Goal: Information Seeking & Learning: Learn about a topic

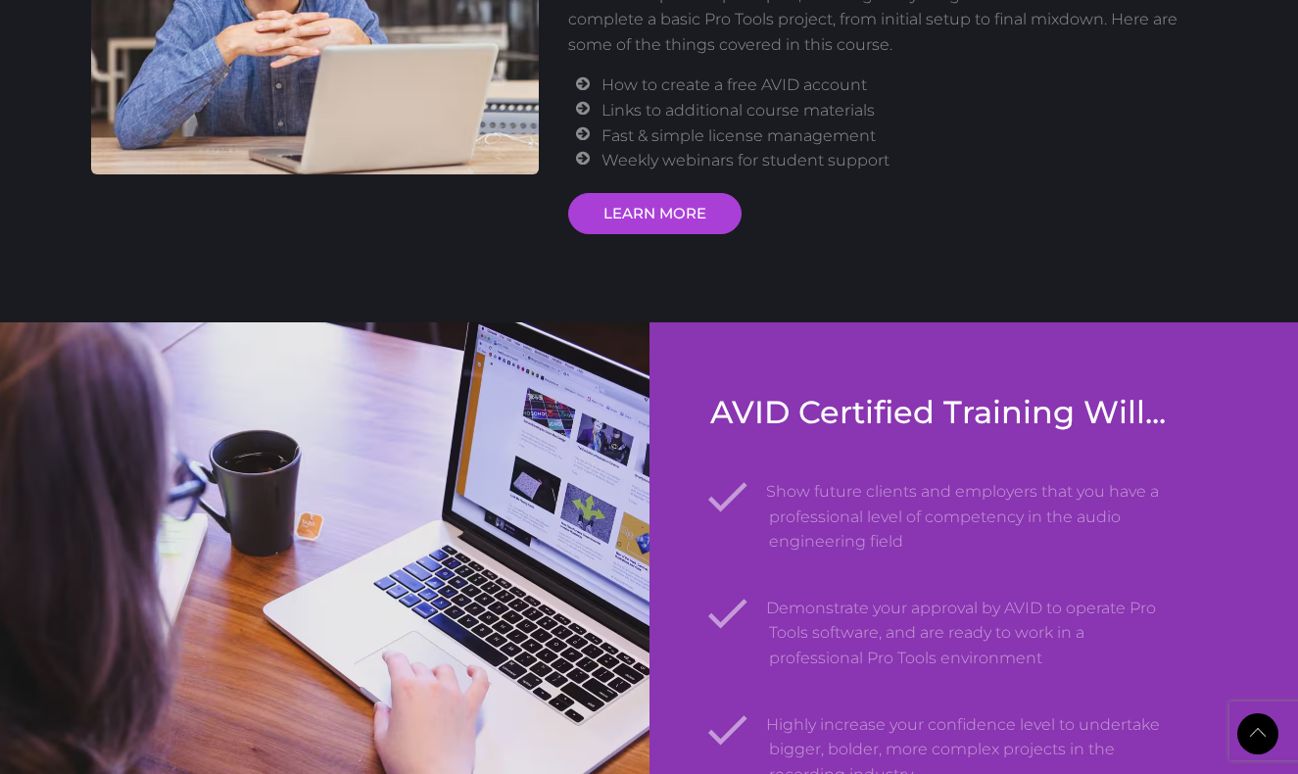
scroll to position [2784, 0]
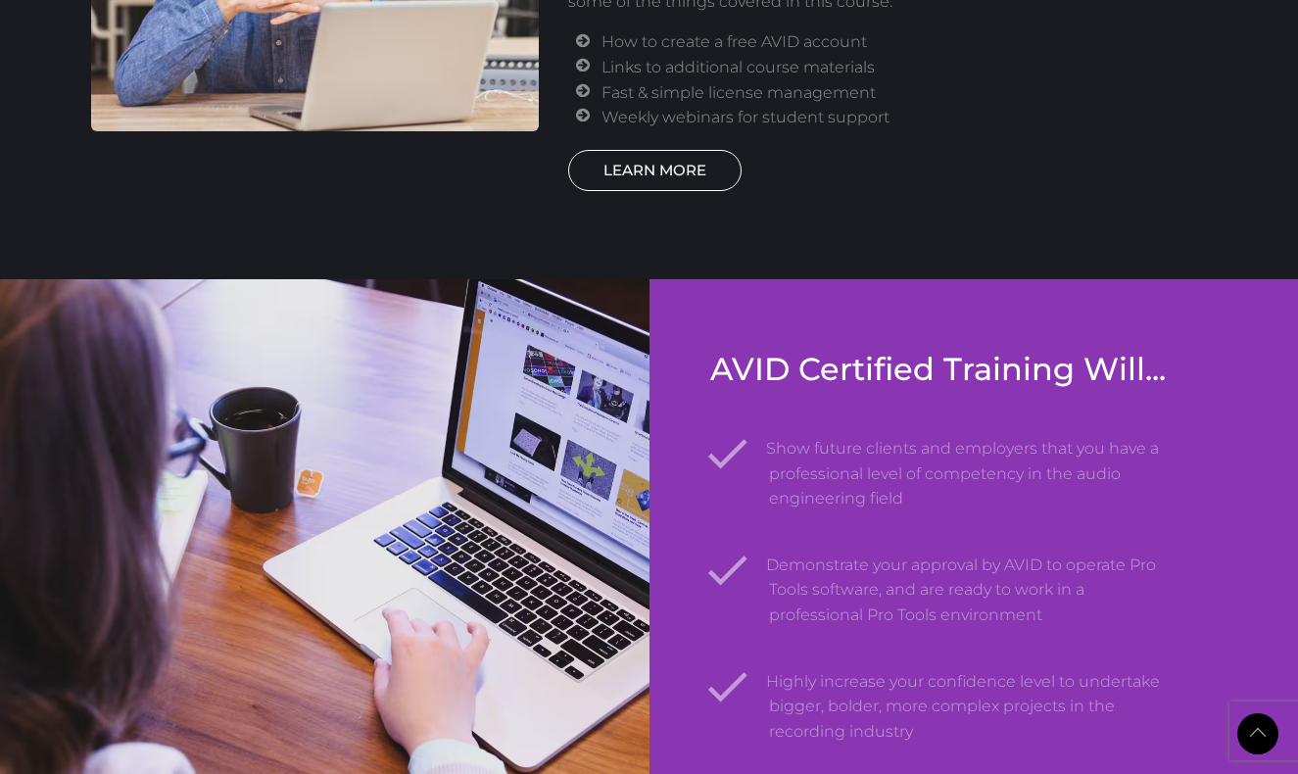
click at [684, 163] on link "LEARN MORE" at bounding box center [654, 170] width 173 height 41
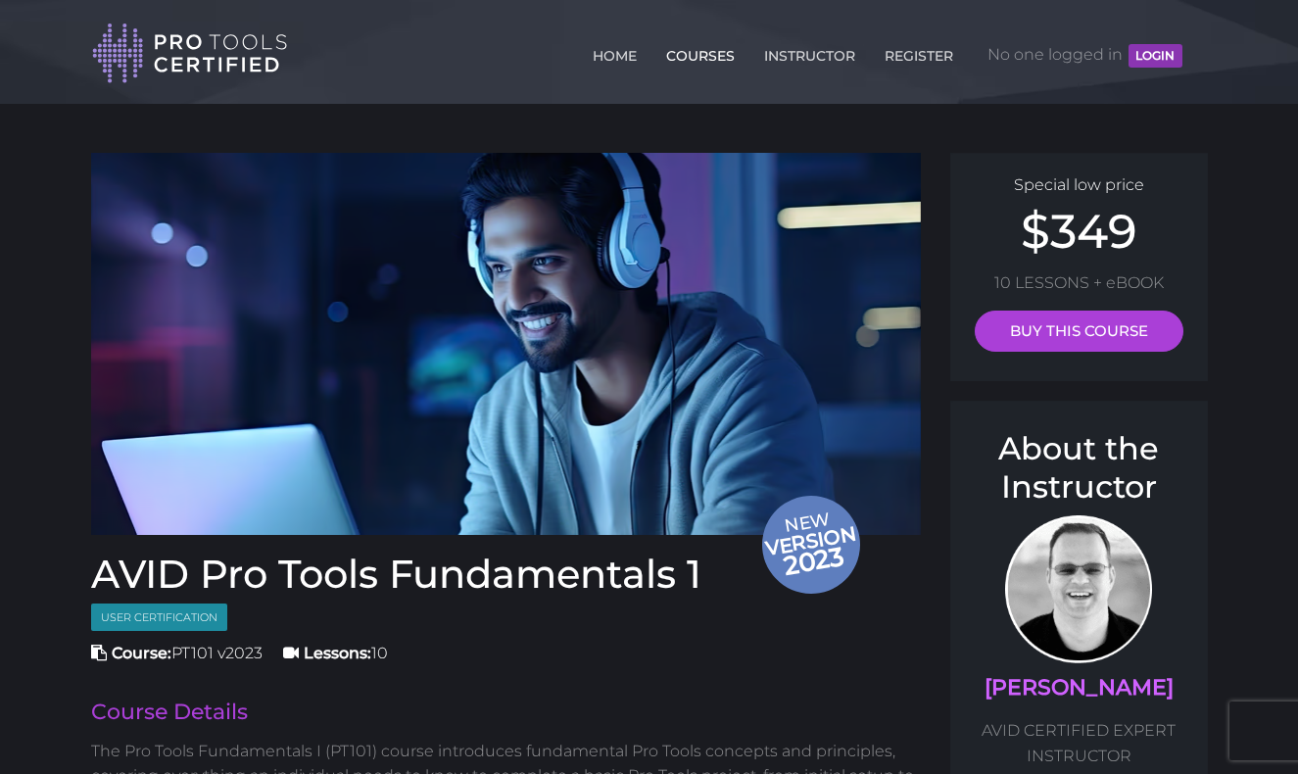
click at [713, 57] on link "COURSES" at bounding box center [700, 51] width 78 height 31
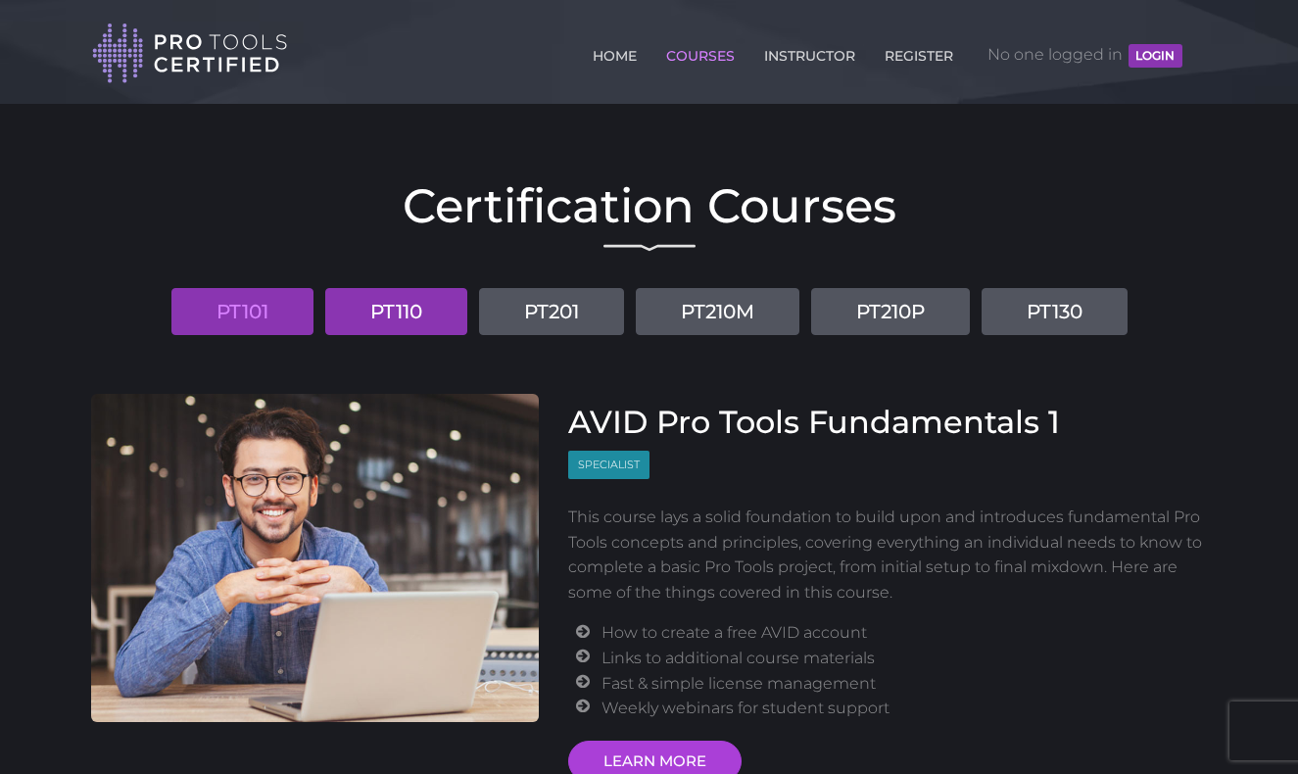
click at [399, 308] on link "PT110" at bounding box center [396, 311] width 142 height 47
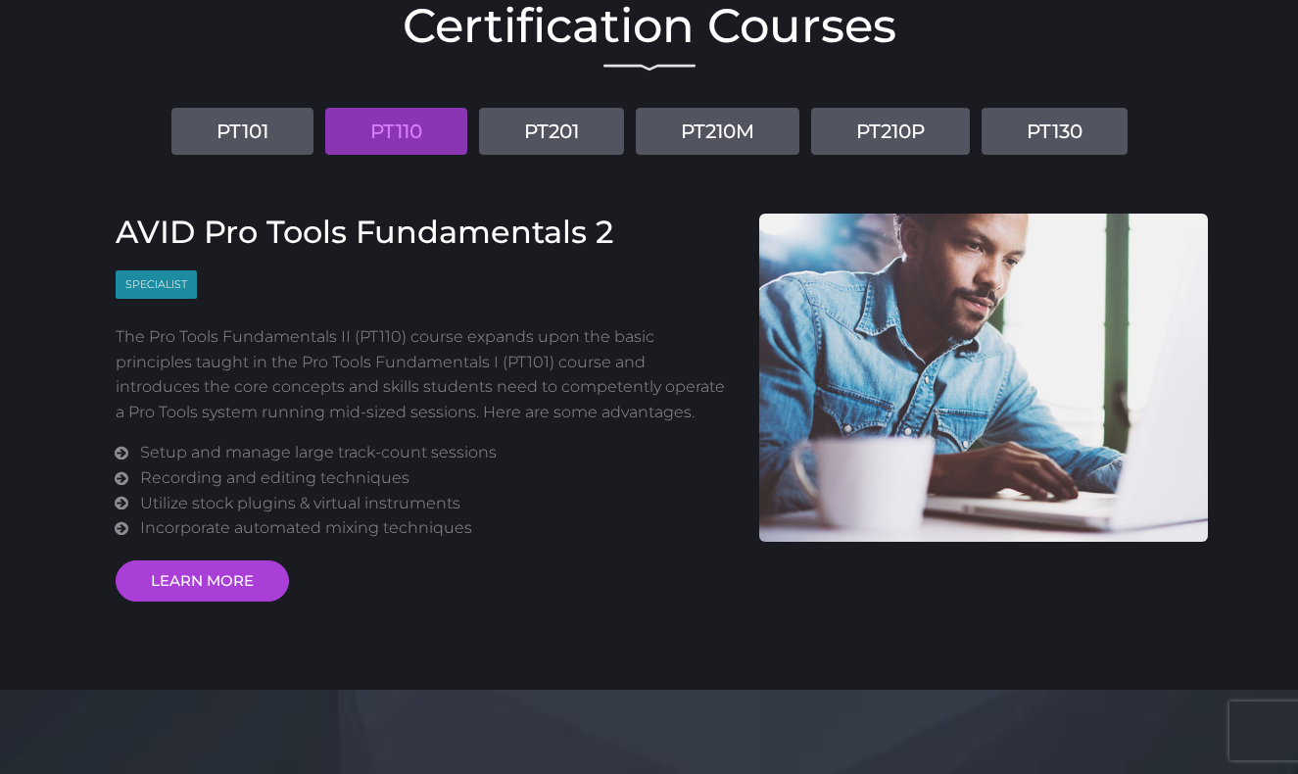
scroll to position [178, 0]
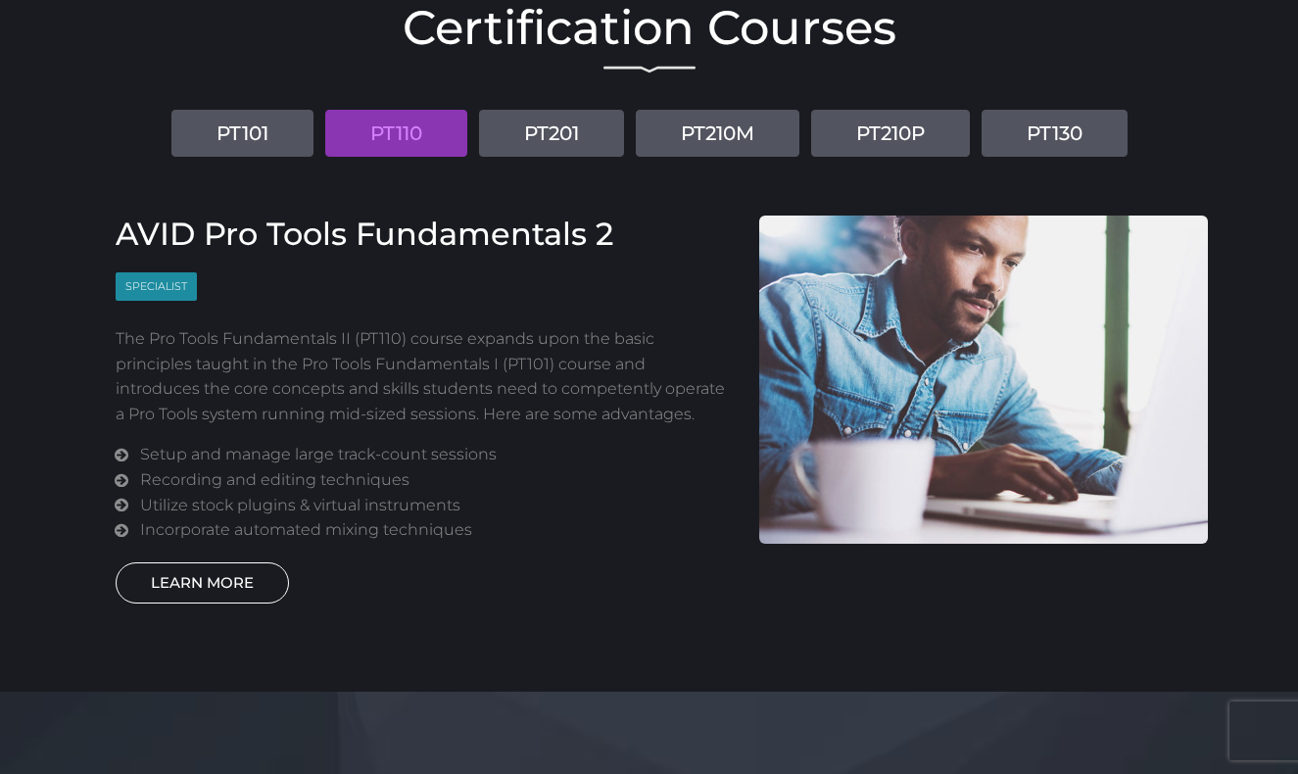
click at [213, 580] on link "LEARN MORE" at bounding box center [202, 582] width 173 height 41
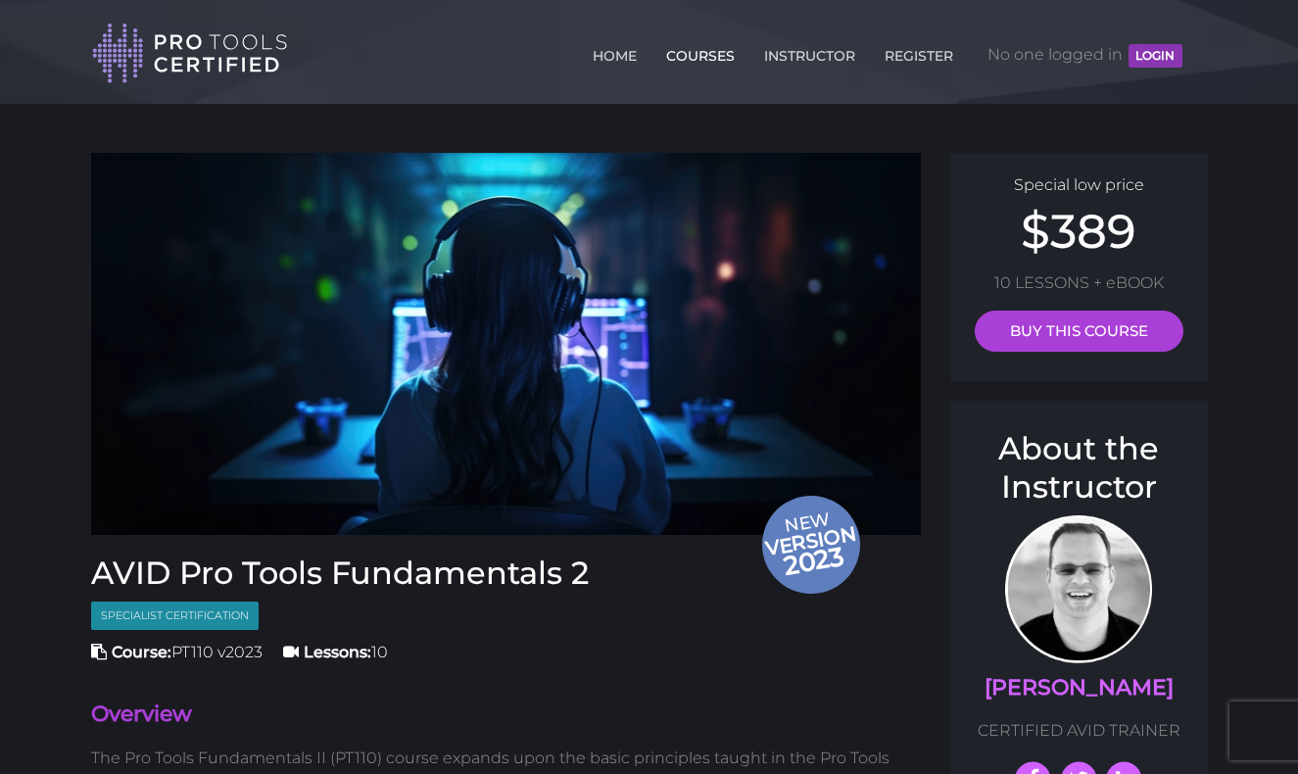
click at [690, 60] on link "COURSES" at bounding box center [700, 51] width 78 height 31
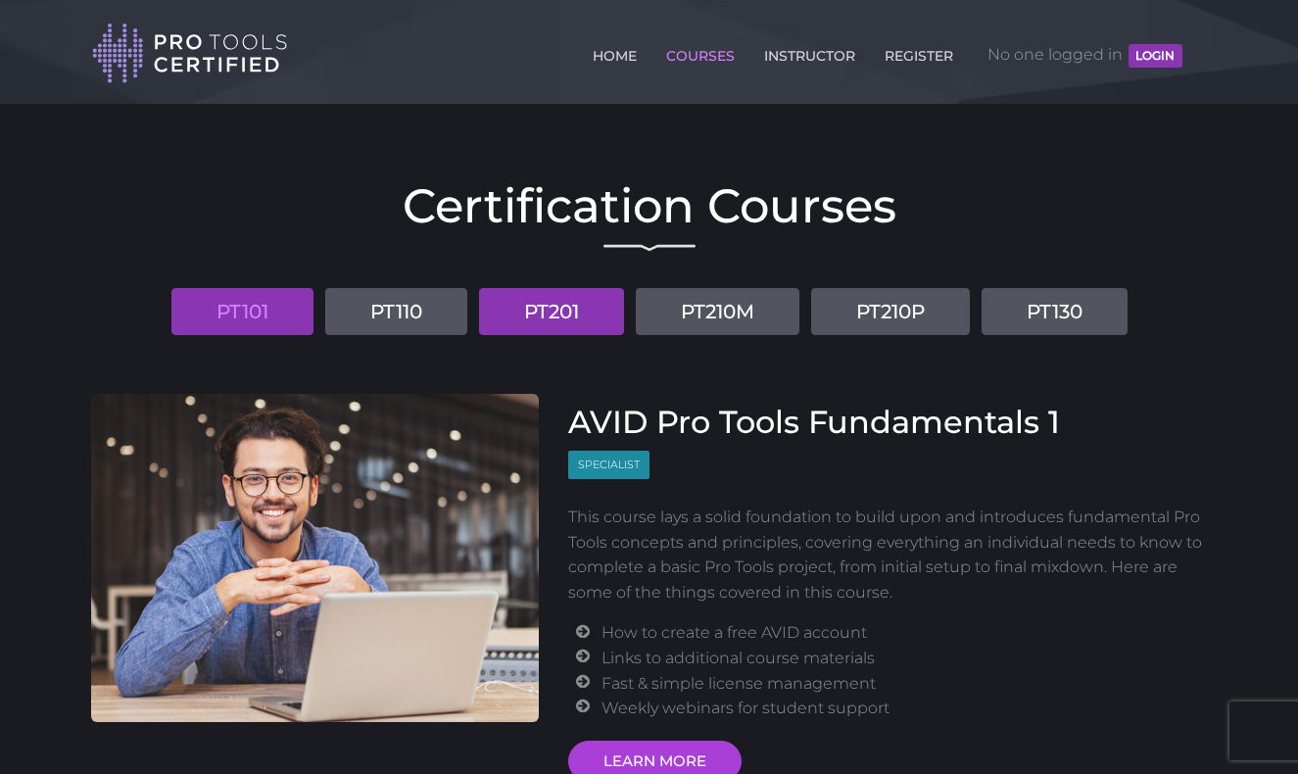
click at [570, 317] on link "PT201" at bounding box center [551, 311] width 145 height 47
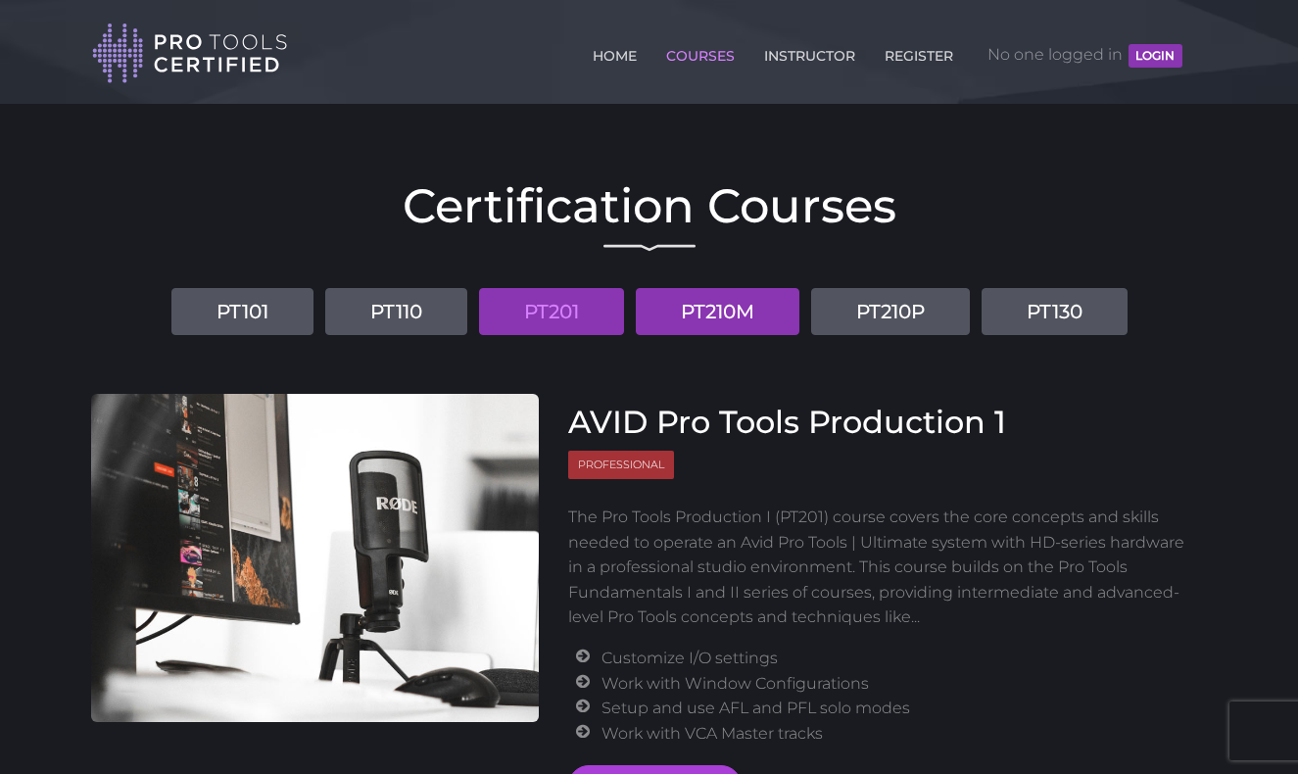
click at [735, 305] on link "PT210M" at bounding box center [718, 311] width 164 height 47
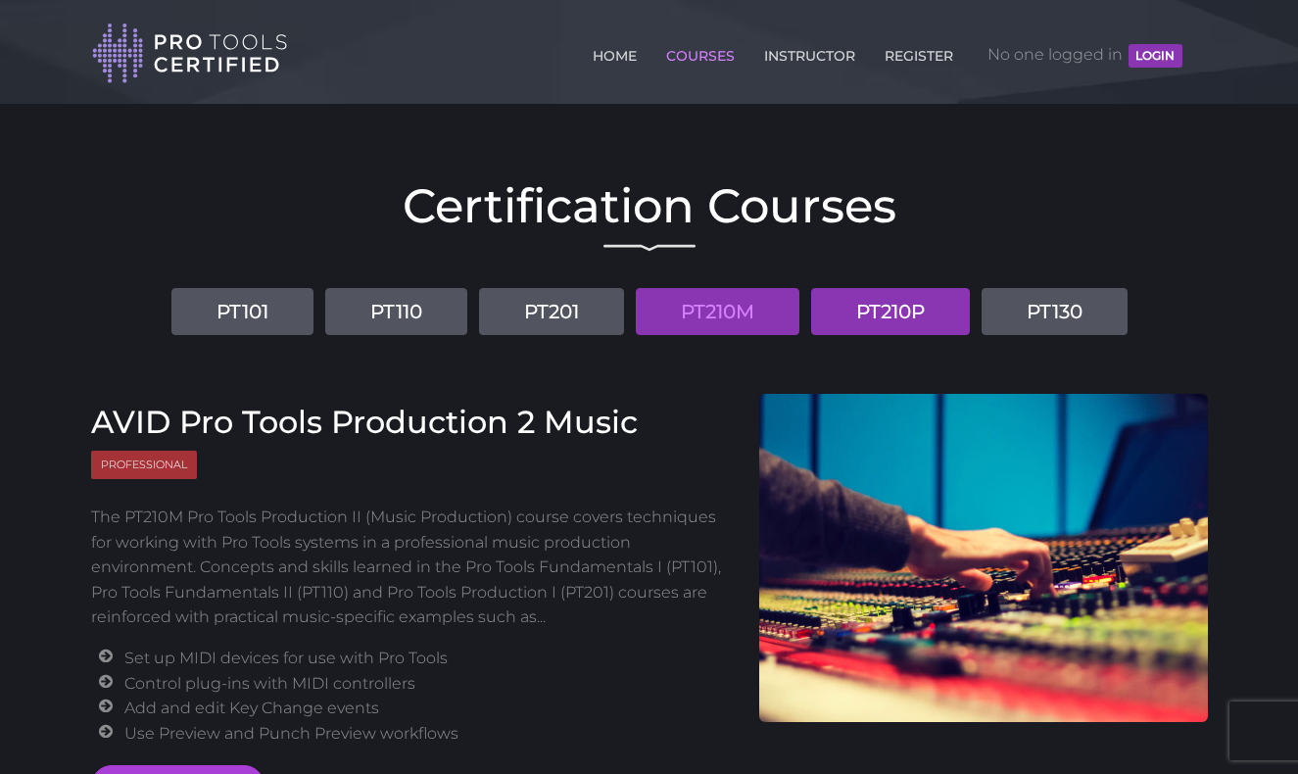
click at [955, 316] on link "PT210P" at bounding box center [890, 311] width 159 height 47
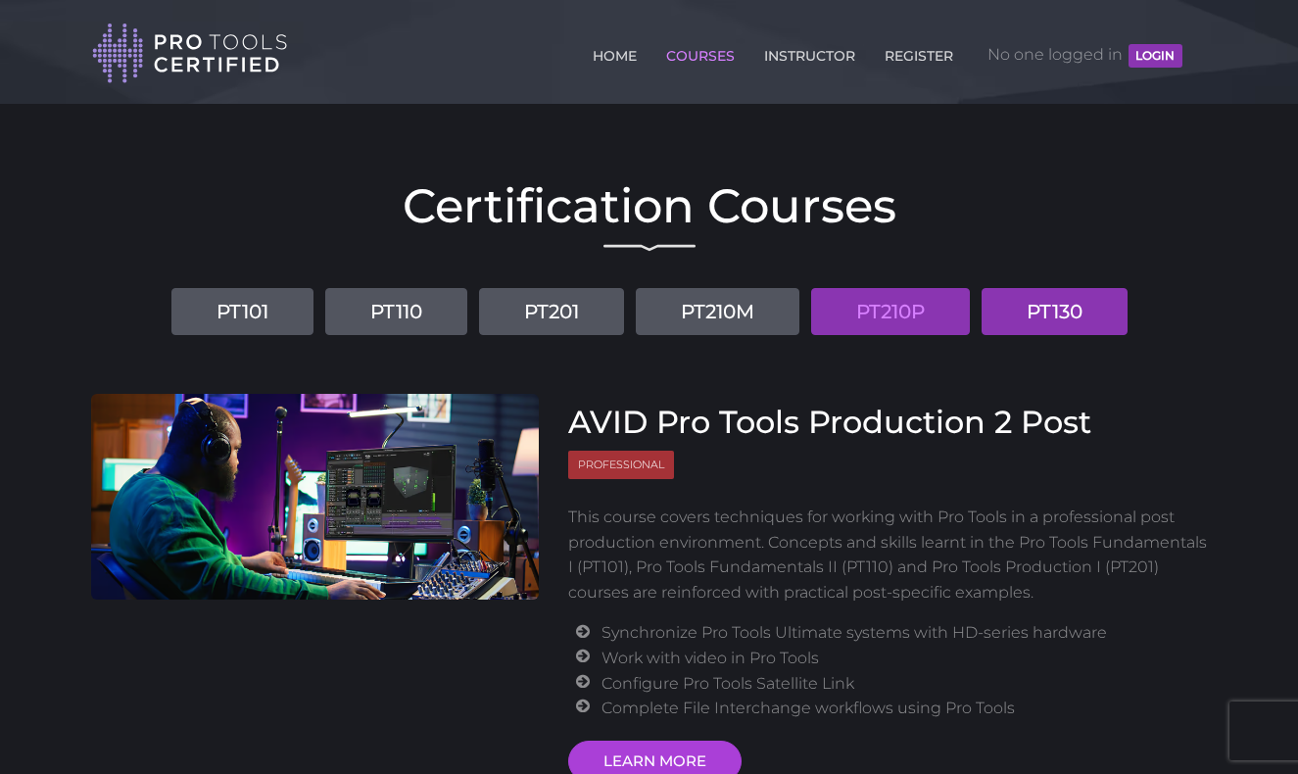
click at [1061, 318] on link "PT130" at bounding box center [1054, 311] width 146 height 47
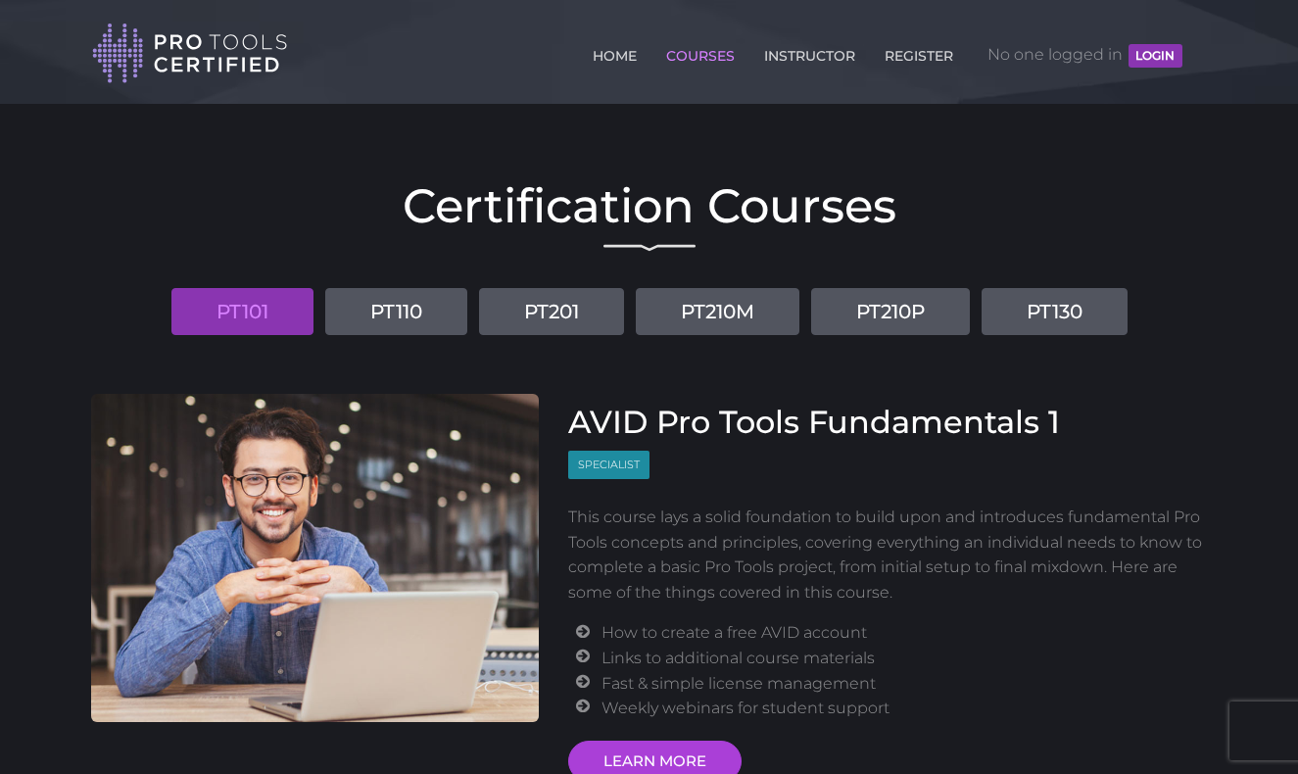
scroll to position [178, 0]
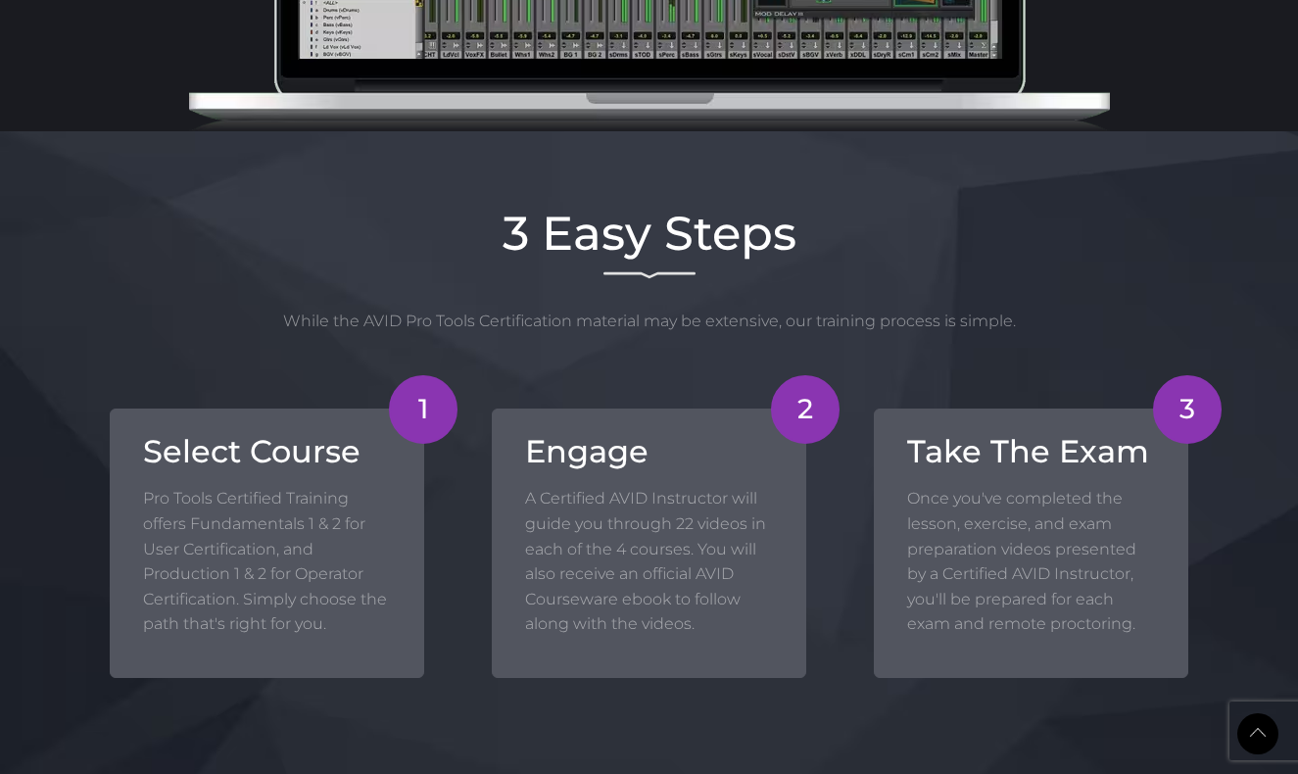
scroll to position [1520, 0]
